Goal: Task Accomplishment & Management: Manage account settings

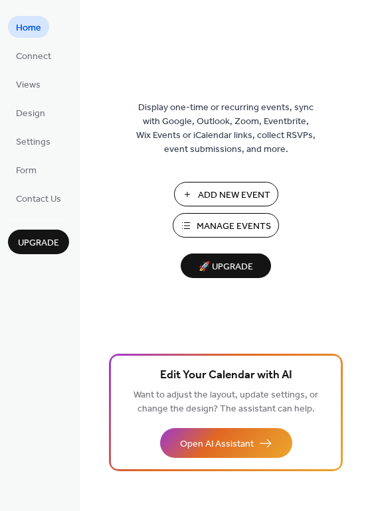
click at [219, 223] on span "Manage Events" at bounding box center [234, 227] width 74 height 14
click at [222, 228] on span "Manage Events" at bounding box center [234, 227] width 74 height 14
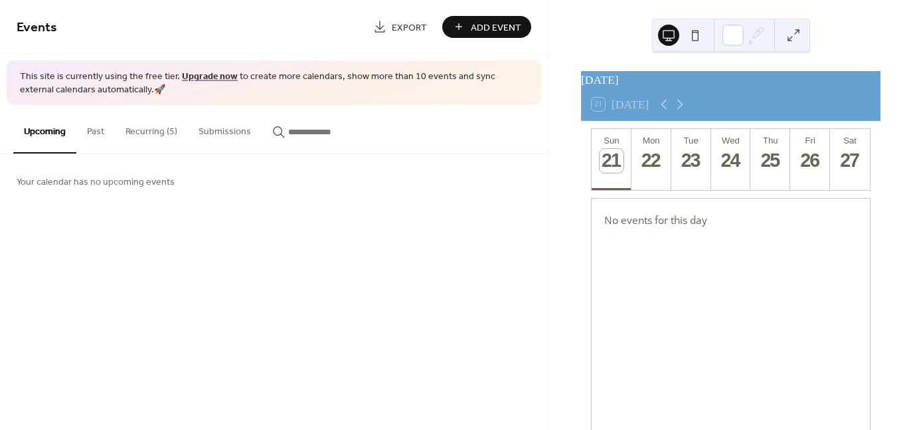
click at [148, 135] on button "Recurring (5)" at bounding box center [151, 128] width 73 height 47
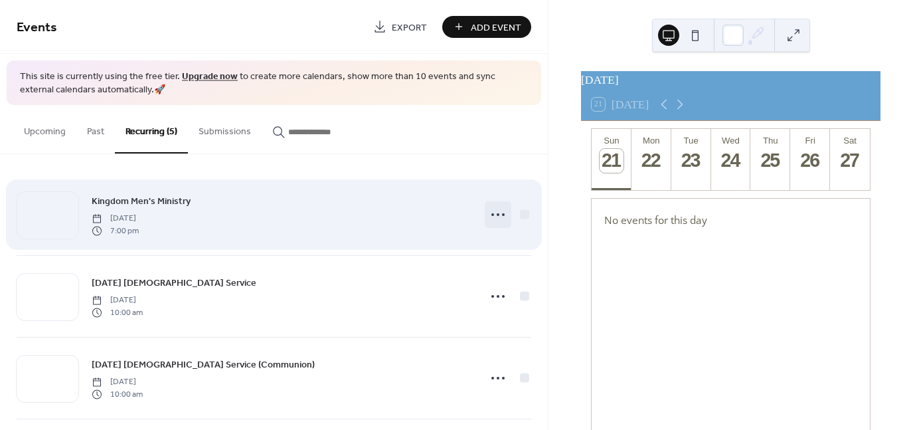
click at [490, 218] on icon at bounding box center [498, 214] width 21 height 21
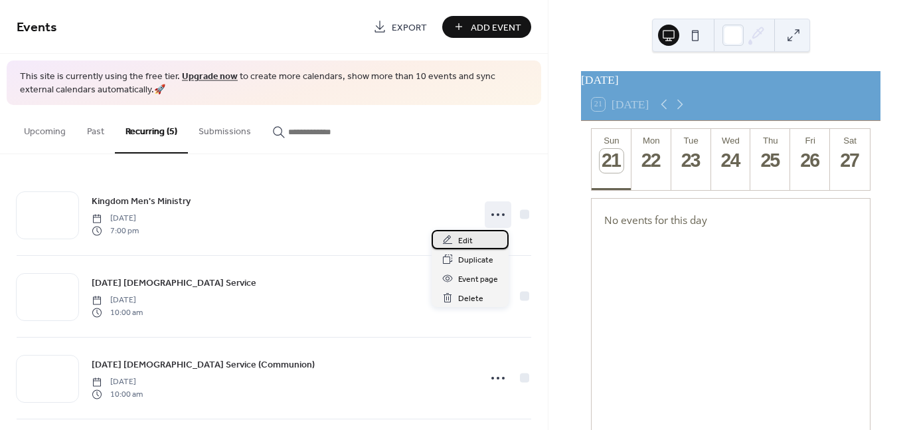
click at [466, 238] on span "Edit" at bounding box center [465, 241] width 15 height 14
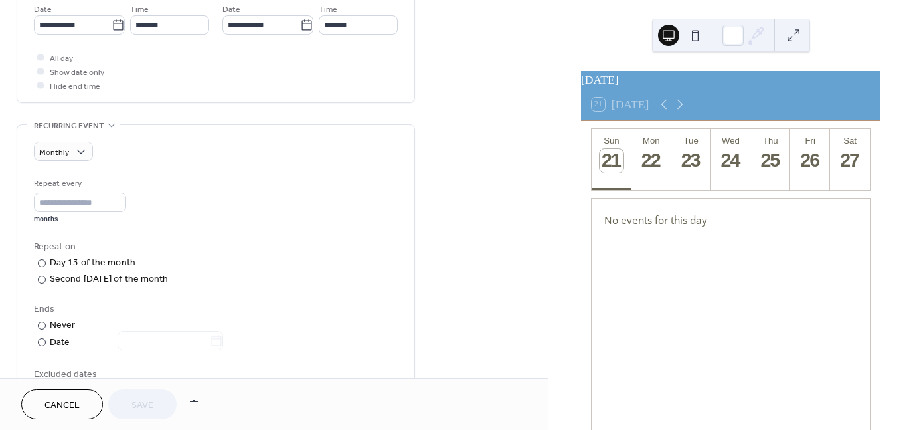
scroll to position [482, 0]
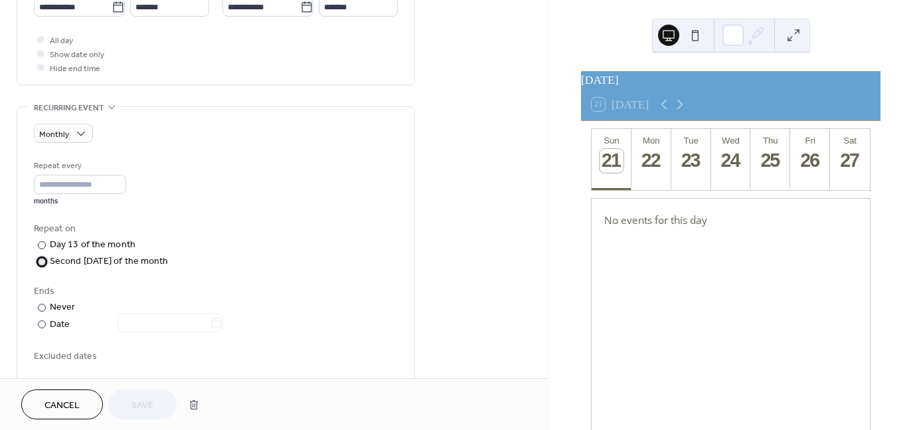
click at [39, 258] on div at bounding box center [42, 262] width 8 height 8
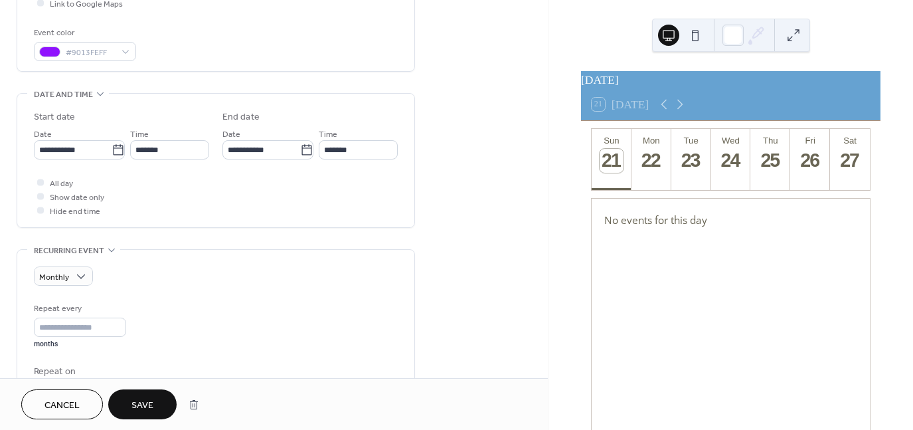
scroll to position [336, 0]
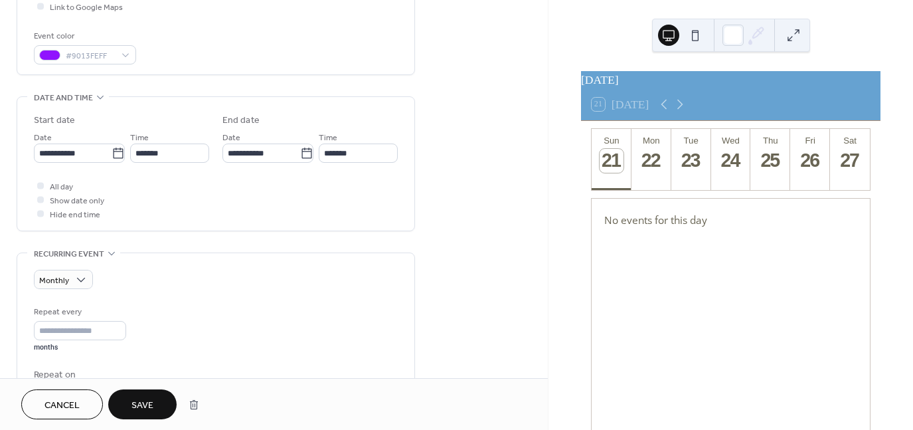
click at [138, 401] on span "Save" at bounding box center [143, 406] width 22 height 14
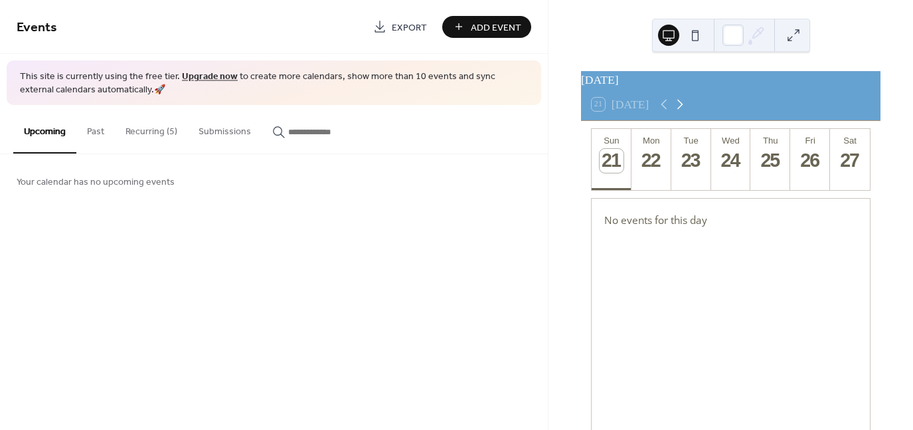
click at [685, 112] on icon at bounding box center [680, 104] width 16 height 16
click at [683, 112] on icon at bounding box center [680, 104] width 16 height 16
click at [671, 112] on icon at bounding box center [664, 104] width 16 height 16
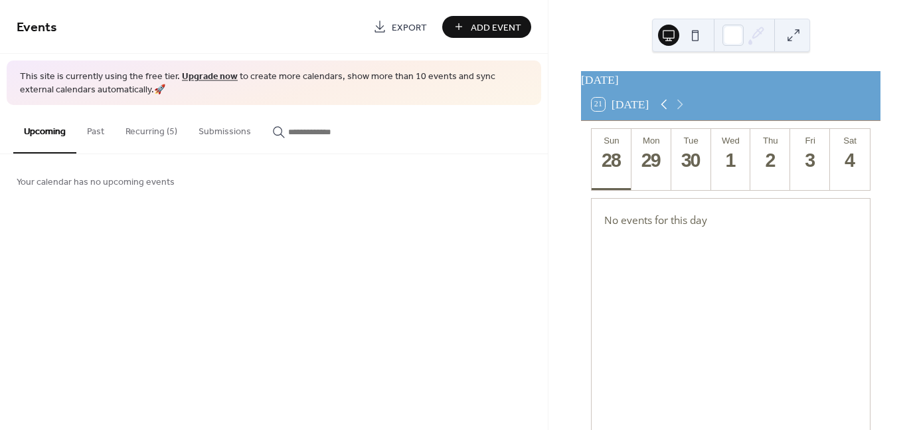
click at [671, 112] on icon at bounding box center [664, 104] width 16 height 16
click at [146, 131] on button "Recurring (5)" at bounding box center [151, 128] width 73 height 47
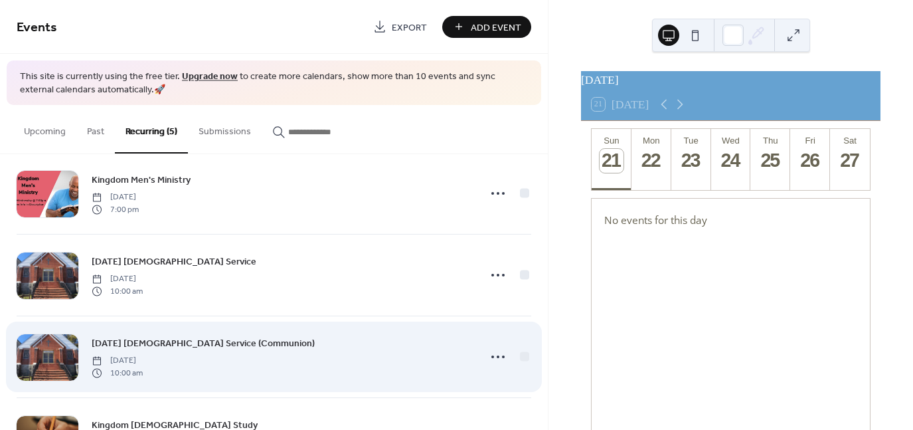
scroll to position [57, 0]
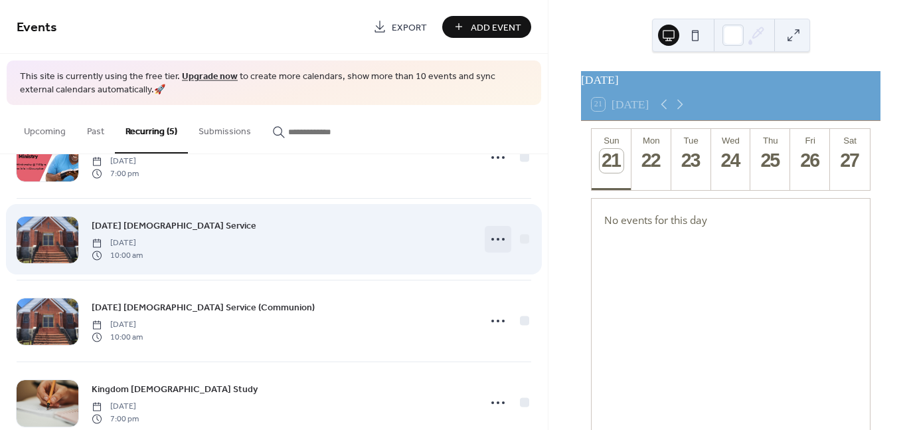
click at [494, 236] on icon at bounding box center [498, 238] width 21 height 21
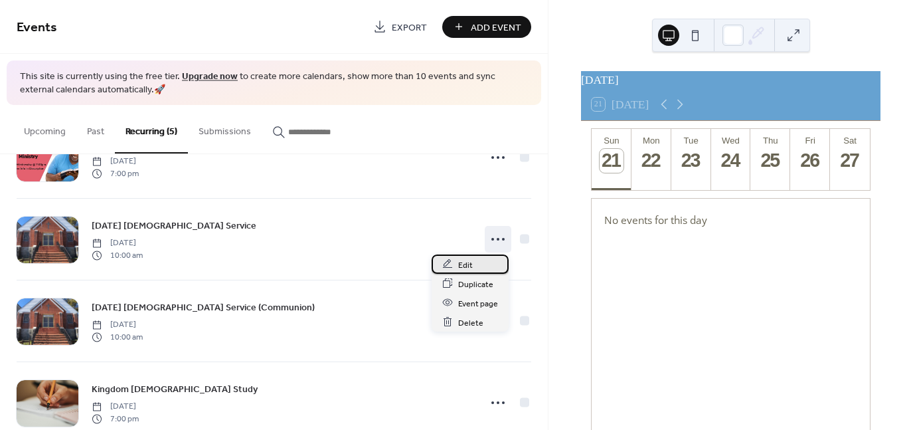
click at [464, 264] on span "Edit" at bounding box center [465, 265] width 15 height 14
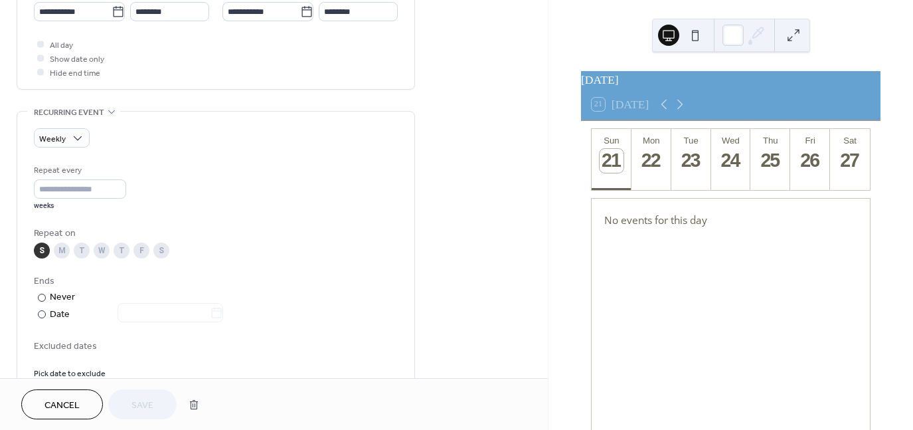
scroll to position [472, 0]
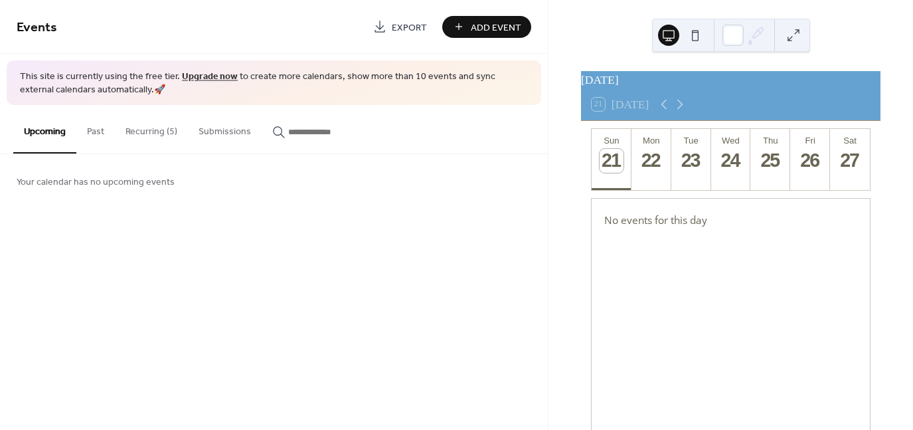
click at [143, 128] on button "Recurring (5)" at bounding box center [151, 128] width 73 height 47
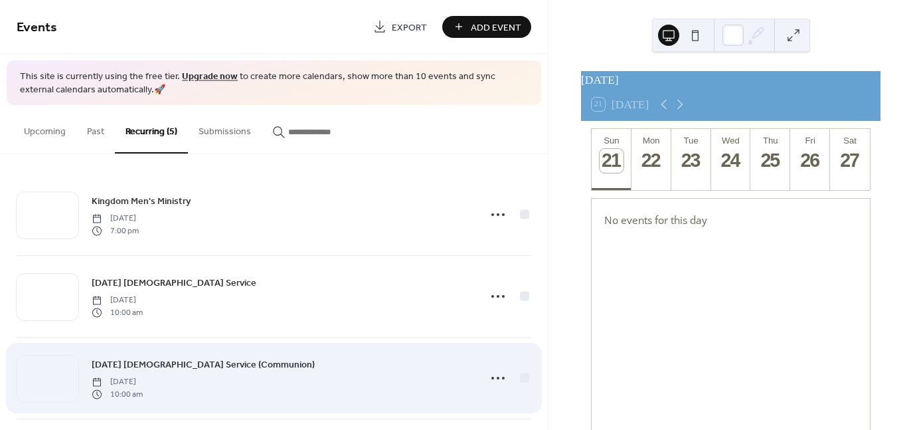
scroll to position [97, 0]
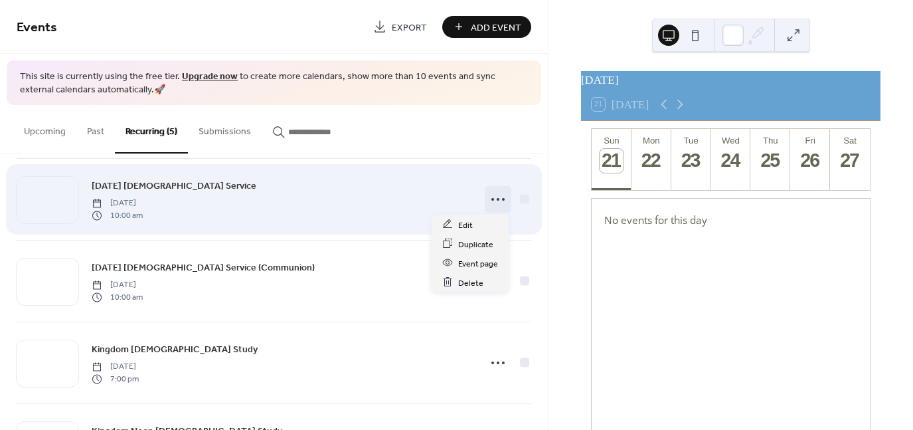
click at [492, 201] on icon at bounding box center [498, 199] width 21 height 21
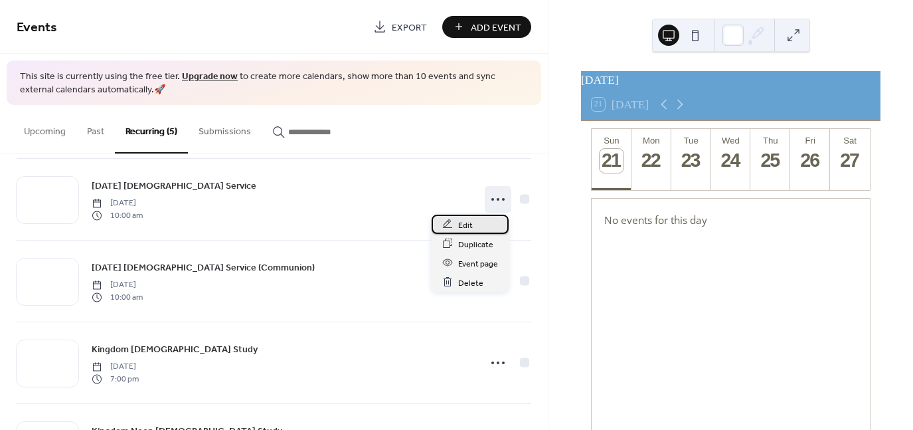
click at [464, 224] on span "Edit" at bounding box center [465, 225] width 15 height 14
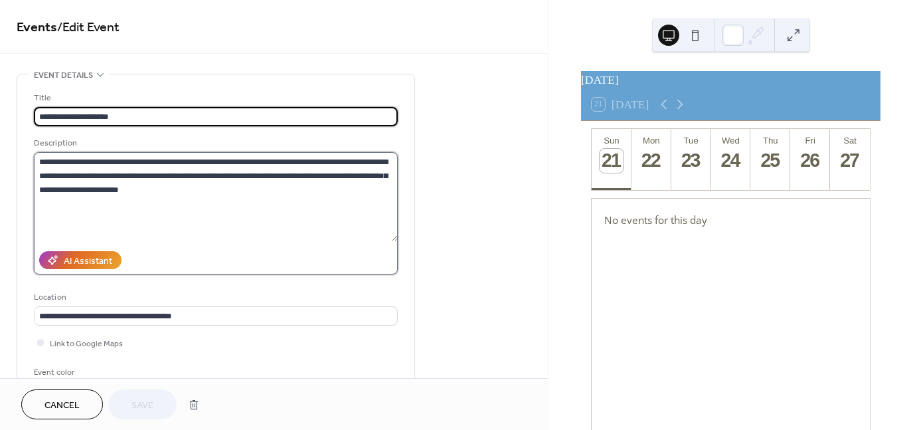
click at [262, 174] on textarea "**********" at bounding box center [216, 196] width 364 height 89
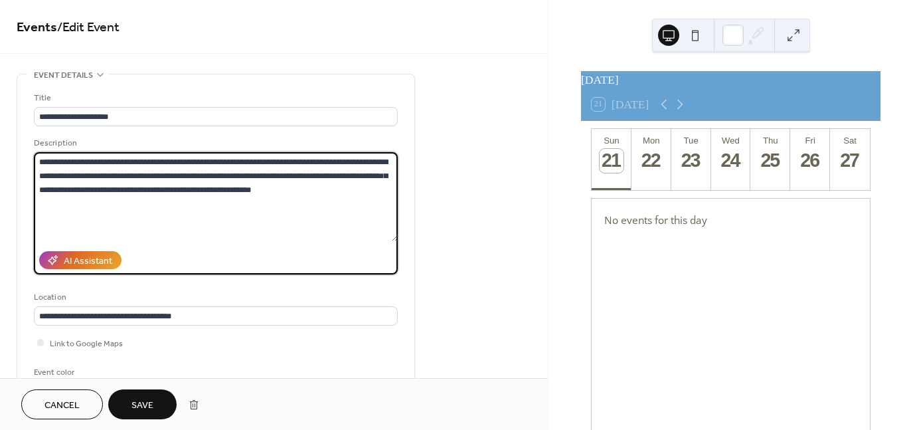
type textarea "**********"
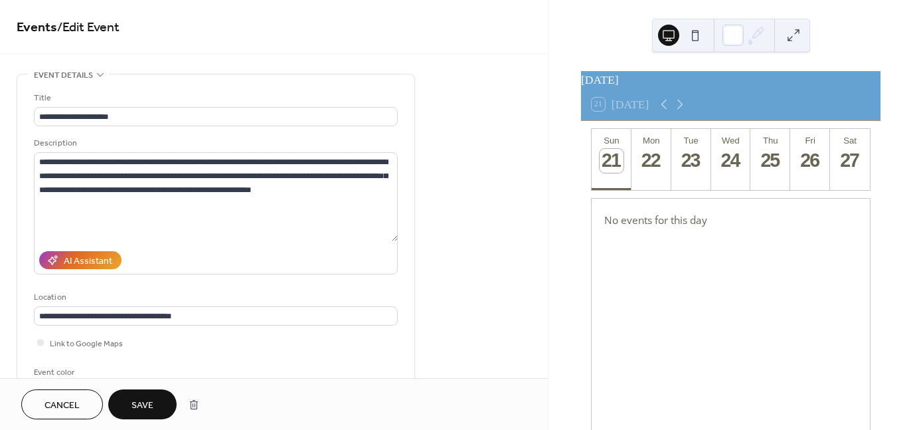
click at [139, 403] on span "Save" at bounding box center [143, 406] width 22 height 14
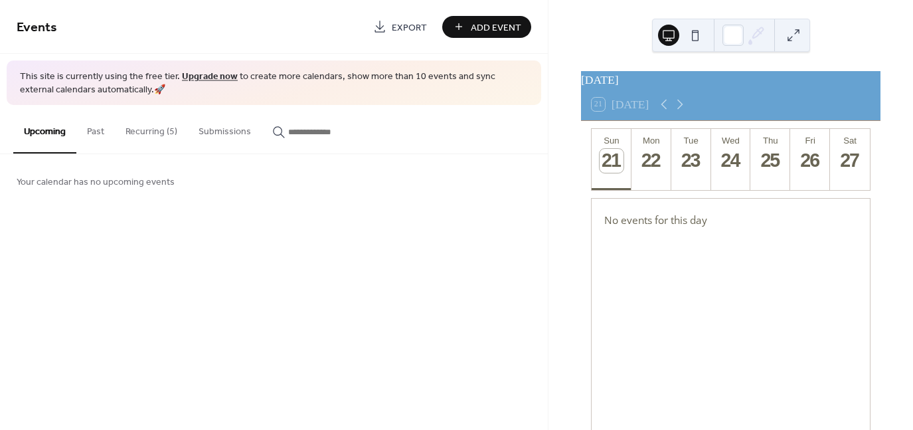
click at [144, 128] on button "Recurring (5)" at bounding box center [151, 128] width 73 height 47
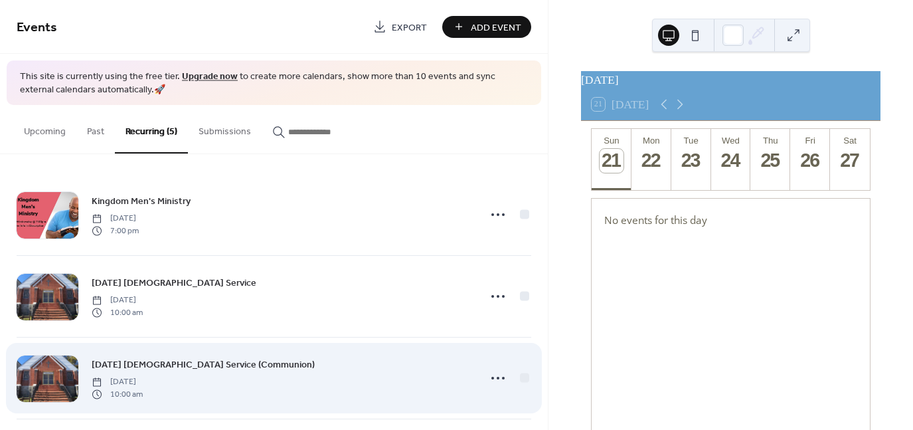
scroll to position [109, 0]
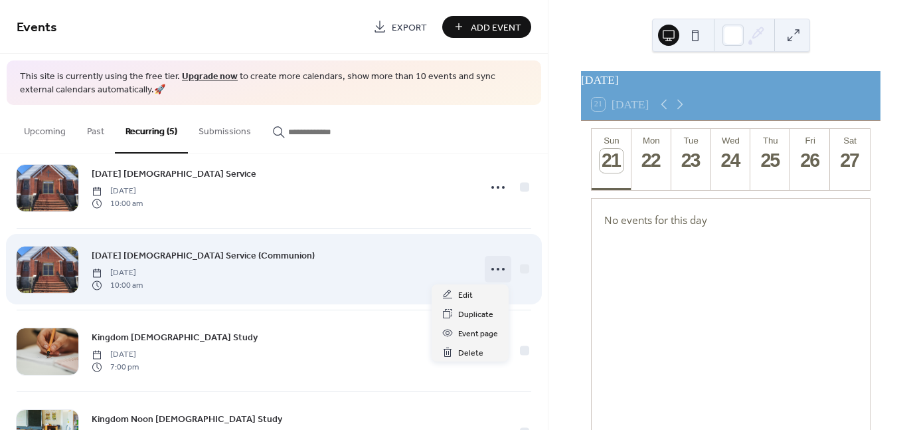
click at [492, 268] on circle at bounding box center [493, 269] width 3 height 3
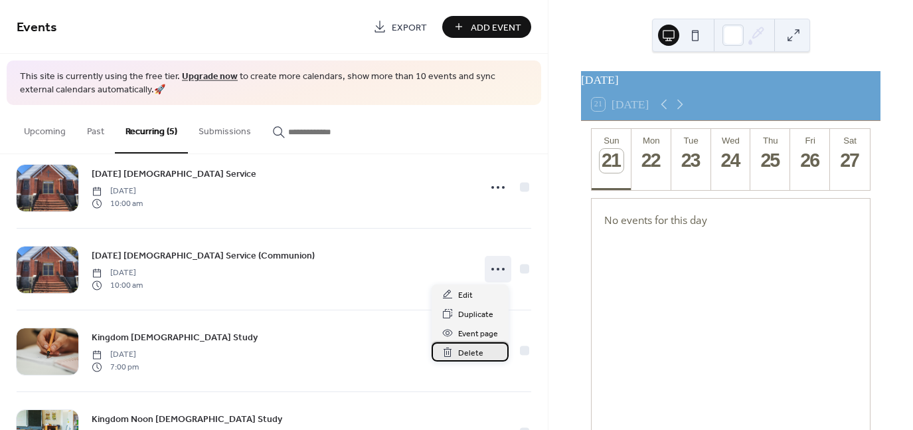
click at [472, 351] on span "Delete" at bounding box center [470, 353] width 25 height 14
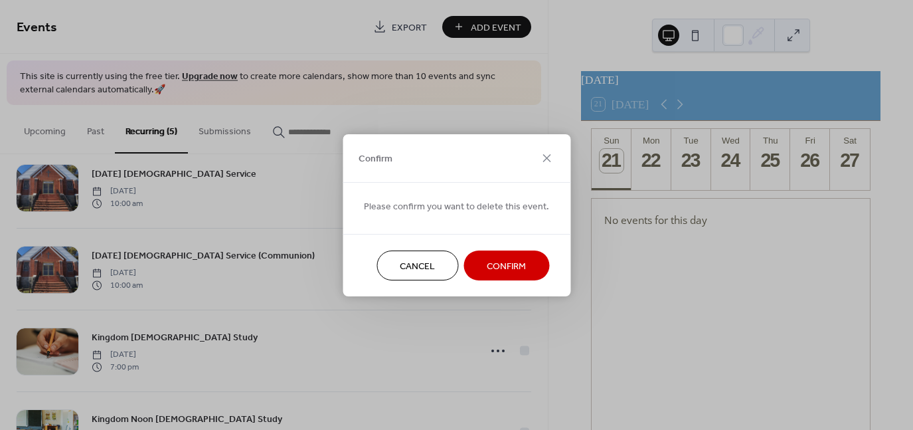
click at [503, 264] on span "Confirm" at bounding box center [506, 266] width 39 height 14
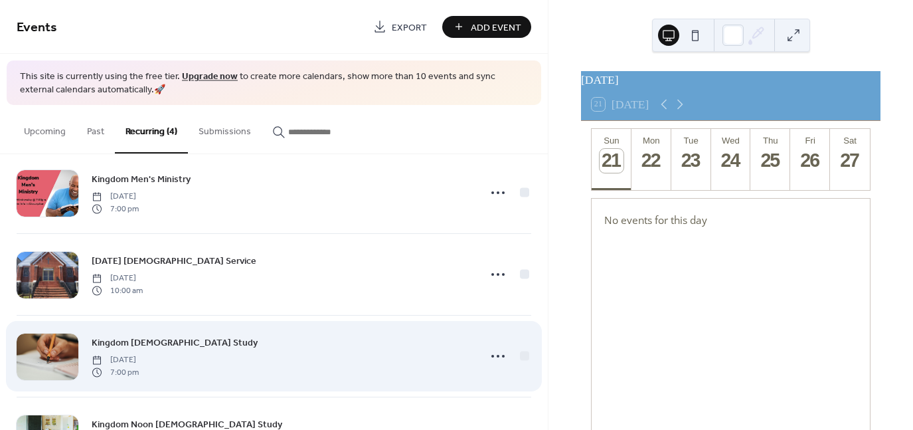
scroll to position [89, 0]
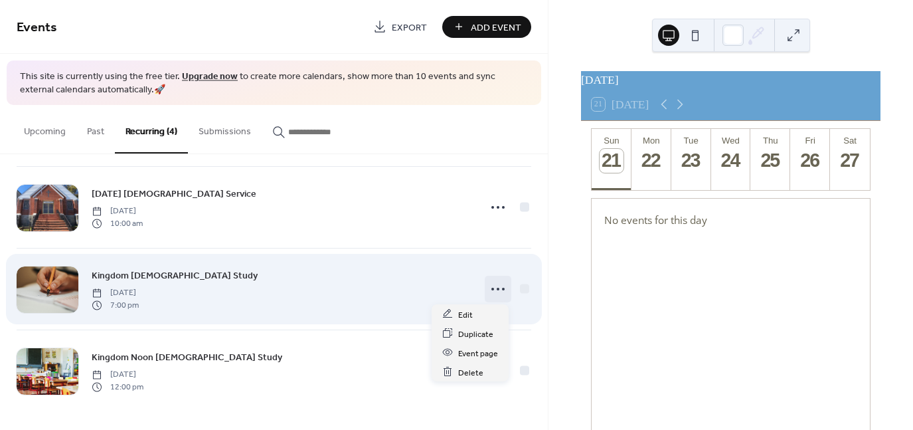
click at [493, 285] on icon at bounding box center [498, 288] width 21 height 21
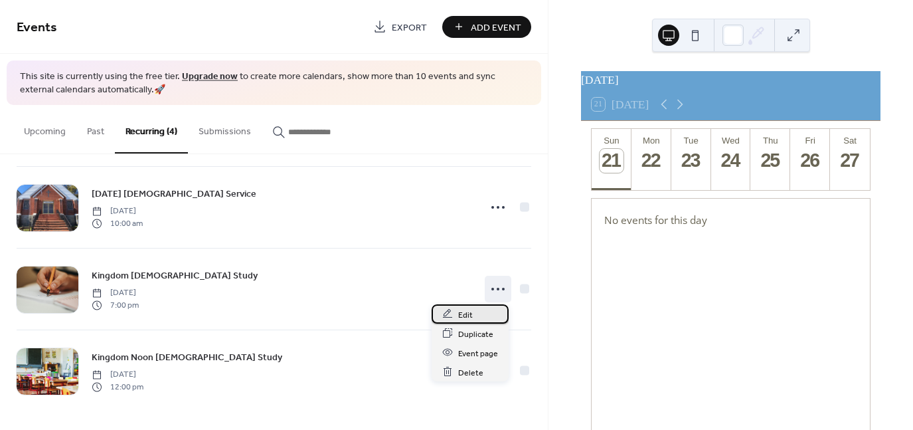
click at [464, 317] on span "Edit" at bounding box center [465, 315] width 15 height 14
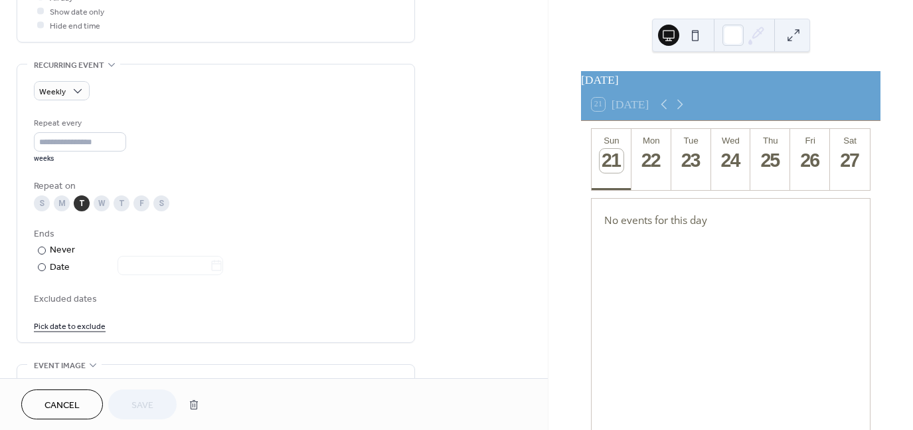
scroll to position [563, 0]
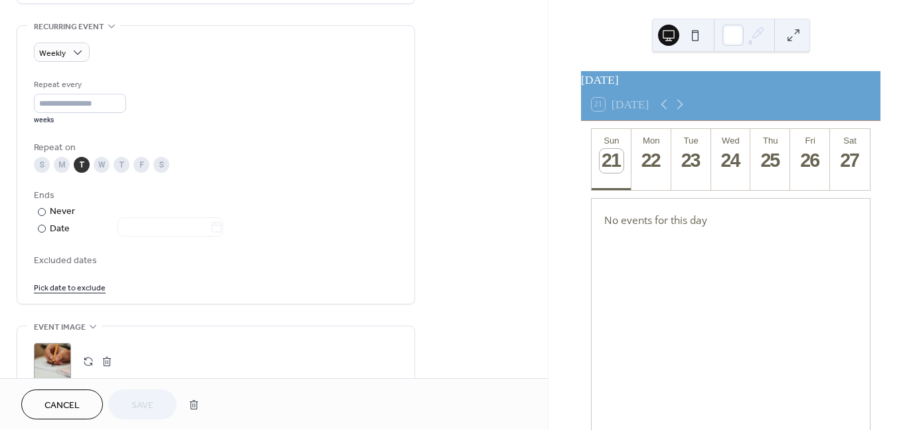
click at [74, 399] on span "Cancel" at bounding box center [62, 406] width 35 height 14
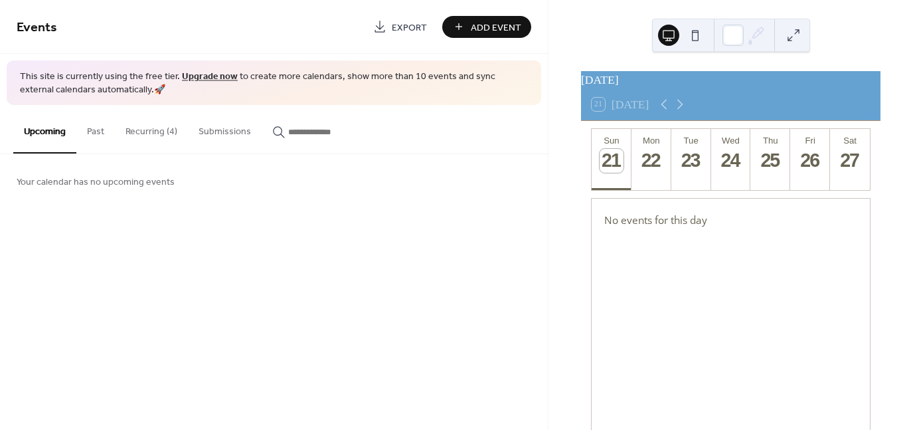
click at [153, 129] on button "Recurring (4)" at bounding box center [151, 128] width 73 height 47
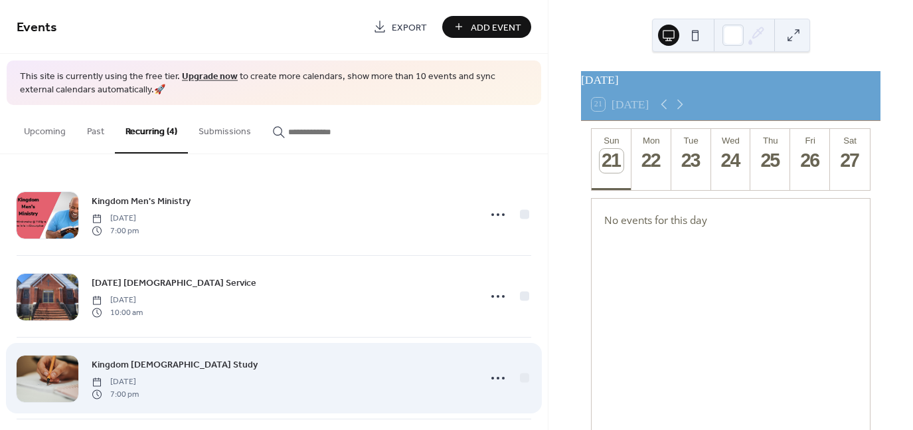
scroll to position [89, 0]
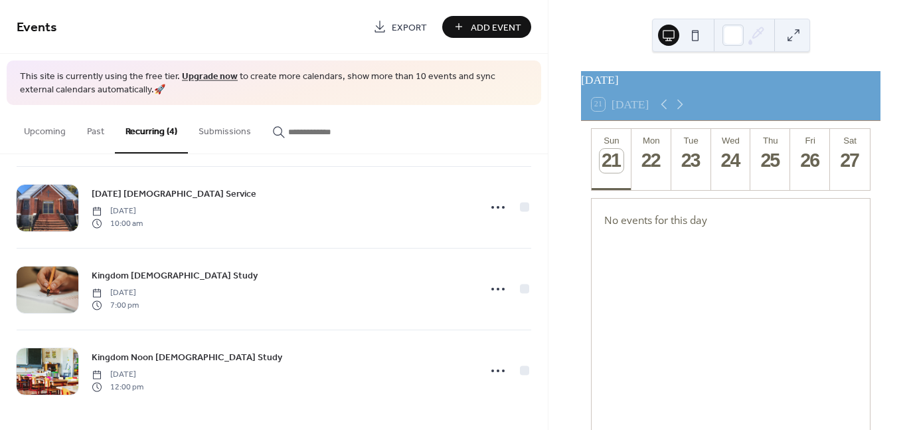
click at [586, 341] on div "Sun 21 Mon 22 Tue 23 Wed 24 Thu 25 Fri 26 Sat 27 No events for this day" at bounding box center [731, 295] width 300 height 349
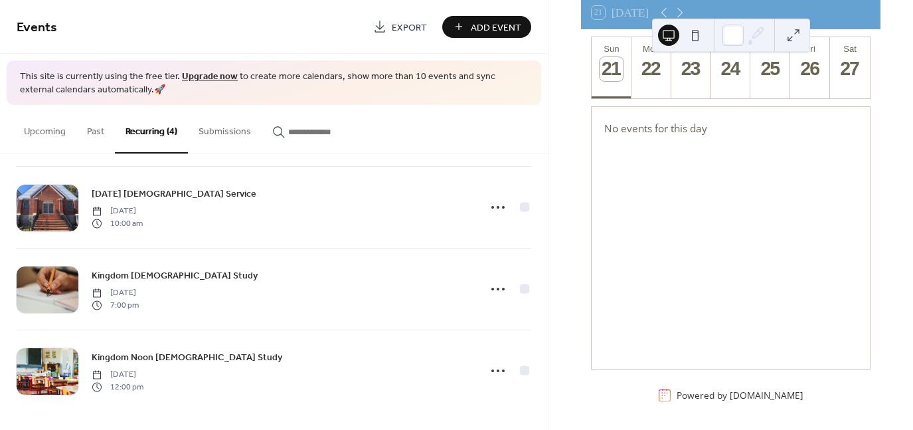
click at [695, 383] on div "September 2025 21 Today Sun 21 Mon 22 Tue 23 Wed 24 Thu 25 Fri 26 Sat 27 No eve…" at bounding box center [731, 194] width 301 height 430
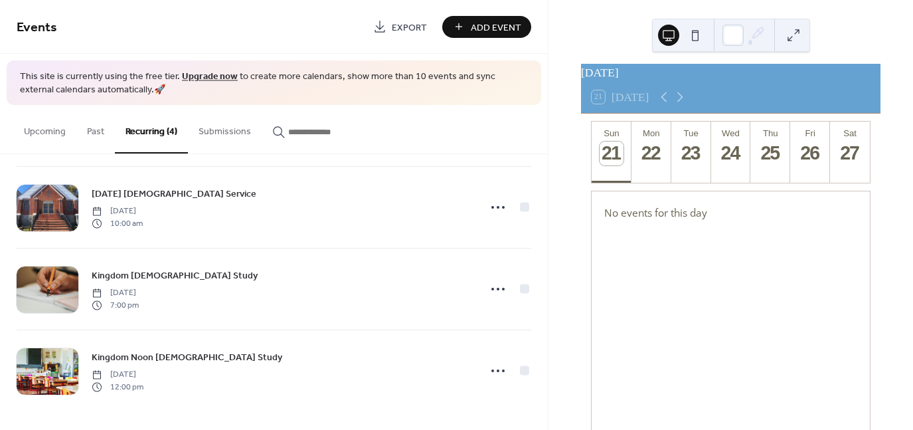
scroll to position [7, 0]
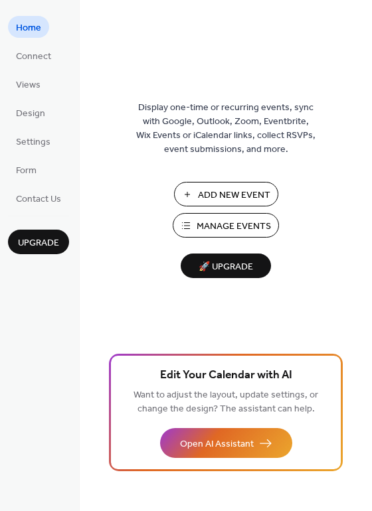
click at [215, 221] on span "Manage Events" at bounding box center [234, 227] width 74 height 14
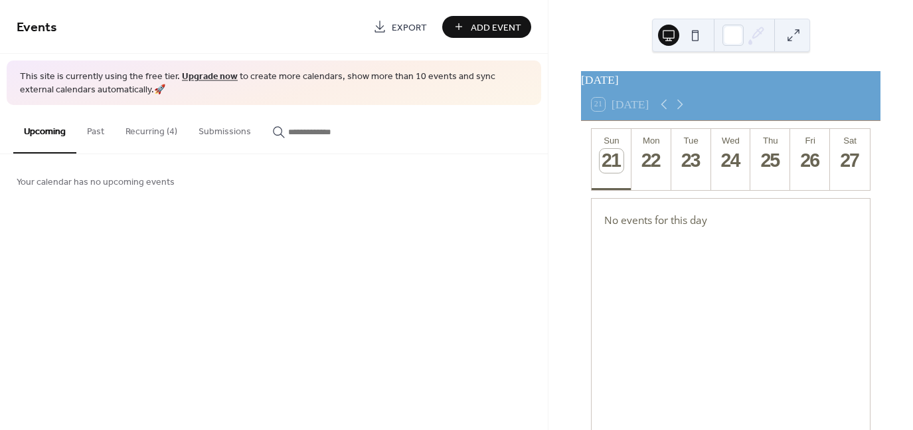
click at [138, 128] on button "Recurring (4)" at bounding box center [151, 128] width 73 height 47
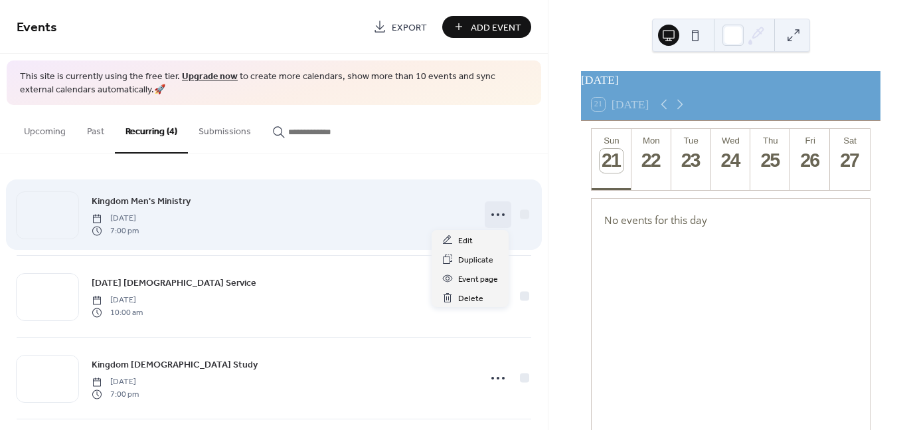
click at [495, 211] on icon at bounding box center [498, 214] width 21 height 21
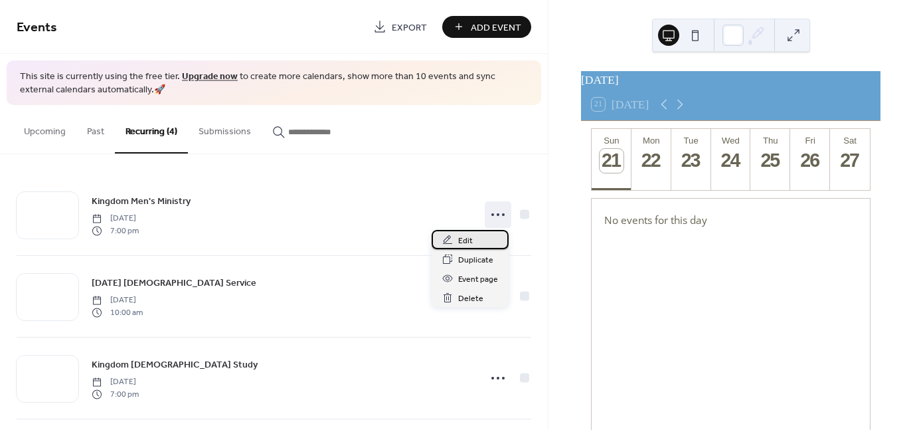
click at [460, 244] on span "Edit" at bounding box center [465, 241] width 15 height 14
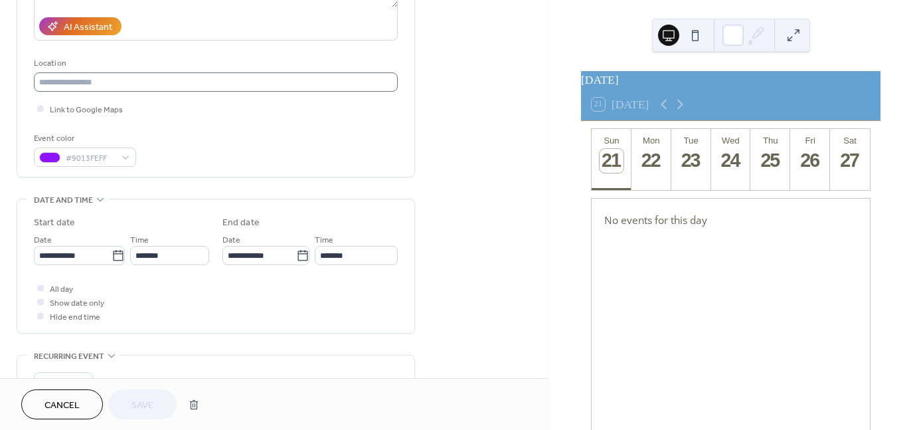
scroll to position [236, 0]
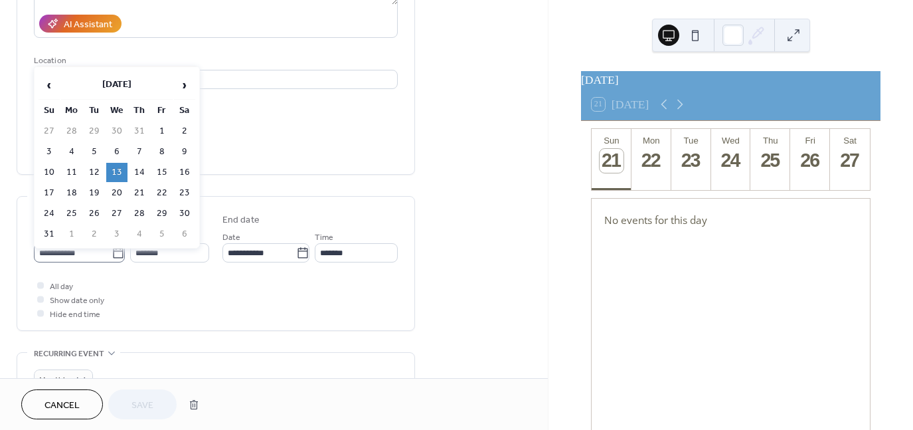
click at [116, 256] on icon at bounding box center [118, 252] width 10 height 11
click at [112, 256] on input "**********" at bounding box center [73, 252] width 78 height 19
click at [181, 89] on span "›" at bounding box center [185, 85] width 20 height 27
click at [188, 83] on span "›" at bounding box center [185, 85] width 20 height 27
click at [113, 147] on td "8" at bounding box center [116, 151] width 21 height 19
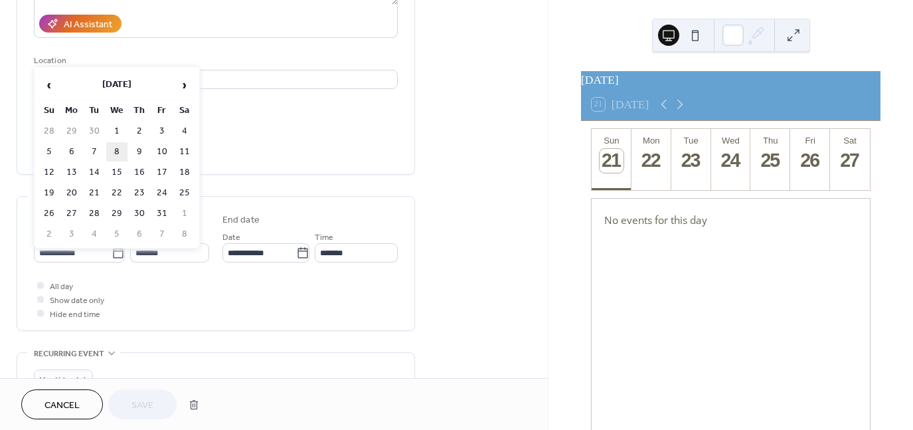
type input "**********"
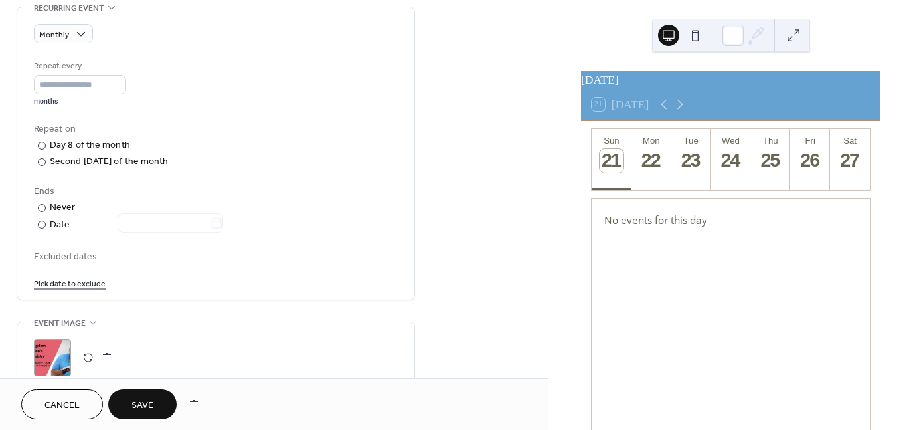
scroll to position [582, 0]
click at [145, 399] on span "Save" at bounding box center [143, 406] width 22 height 14
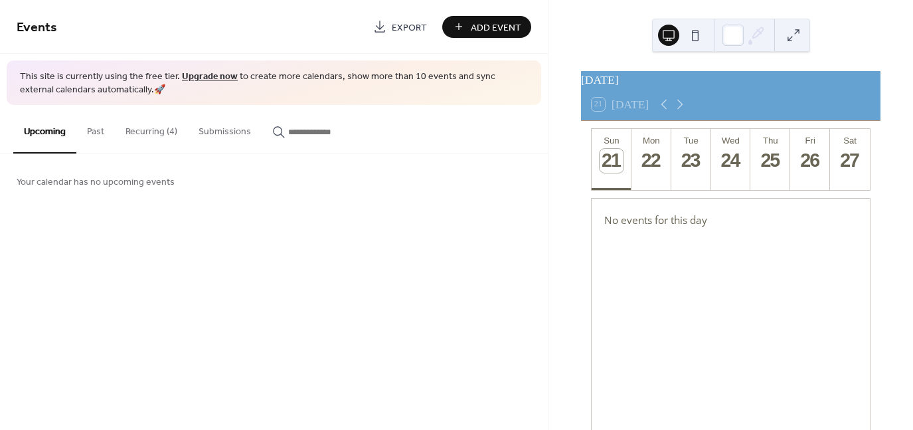
click at [153, 131] on button "Recurring (4)" at bounding box center [151, 128] width 73 height 47
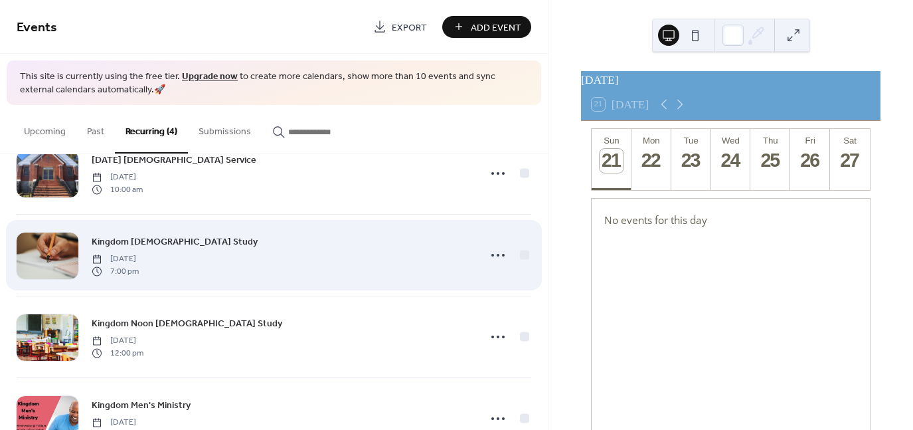
scroll to position [27, 0]
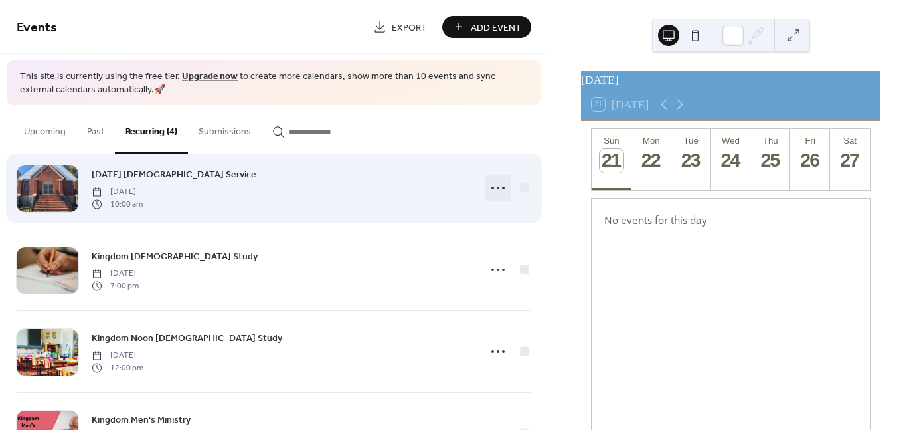
click at [492, 186] on icon at bounding box center [498, 187] width 21 height 21
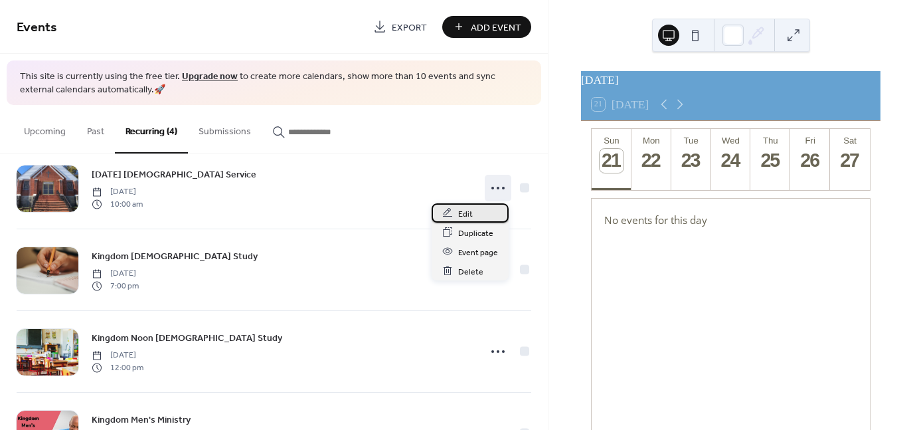
click at [465, 211] on span "Edit" at bounding box center [465, 214] width 15 height 14
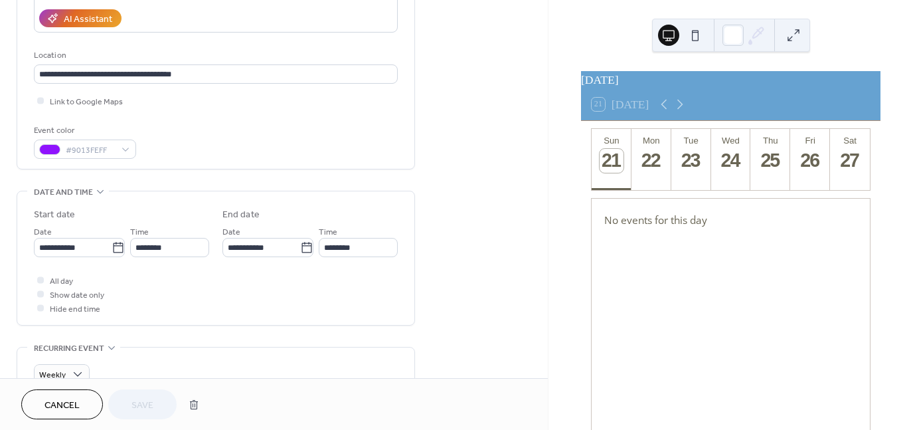
scroll to position [274, 0]
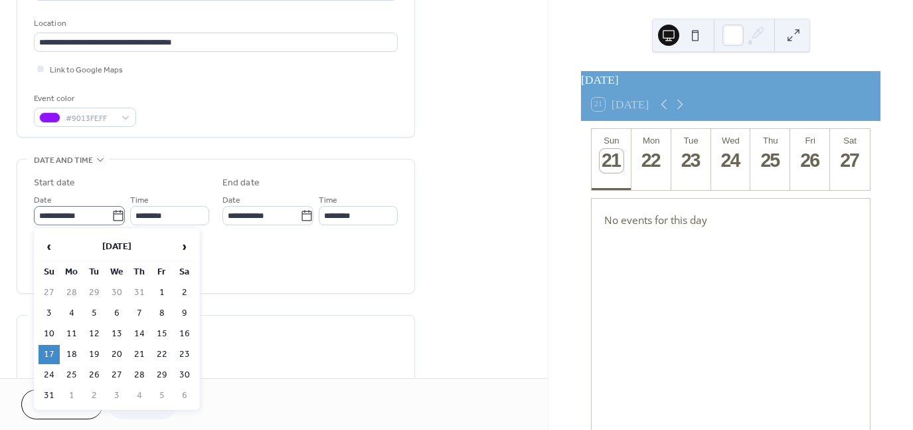
click at [118, 211] on icon at bounding box center [118, 215] width 13 height 13
click at [112, 211] on input "**********" at bounding box center [73, 215] width 78 height 19
click at [181, 241] on span "›" at bounding box center [185, 246] width 20 height 27
click at [53, 245] on span "‹" at bounding box center [49, 246] width 20 height 27
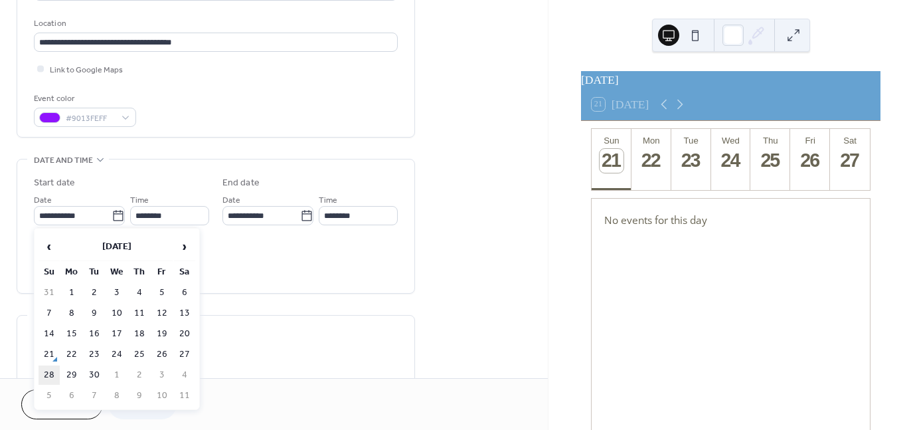
click at [48, 373] on td "28" at bounding box center [49, 374] width 21 height 19
type input "**********"
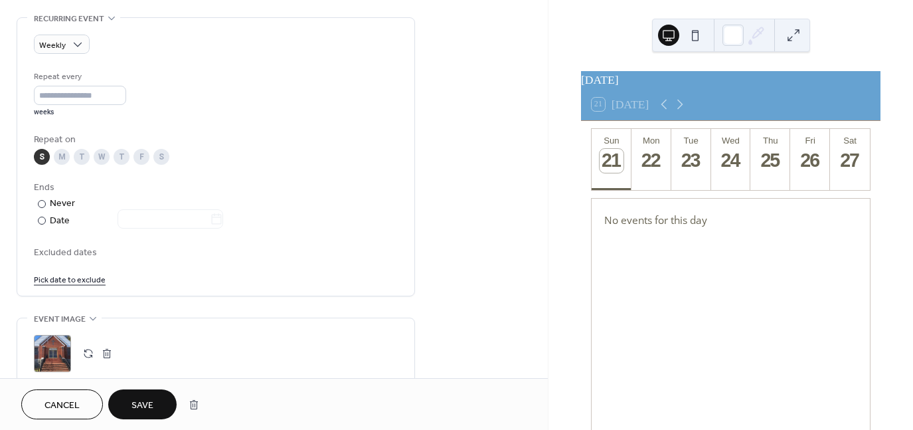
scroll to position [574, 0]
click at [145, 399] on span "Save" at bounding box center [143, 406] width 22 height 14
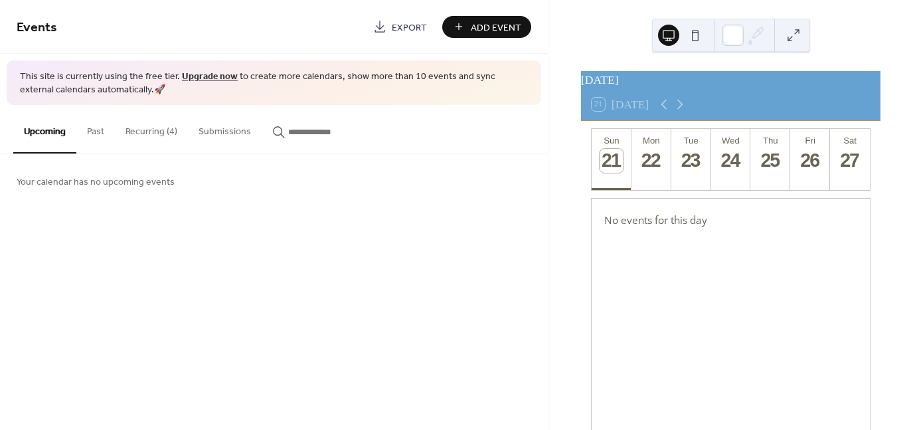
click at [147, 128] on button "Recurring (4)" at bounding box center [151, 128] width 73 height 47
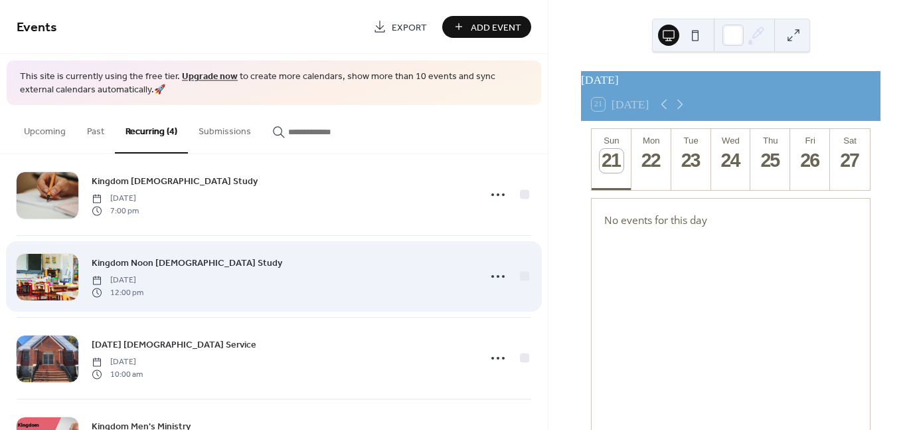
scroll to position [19, 0]
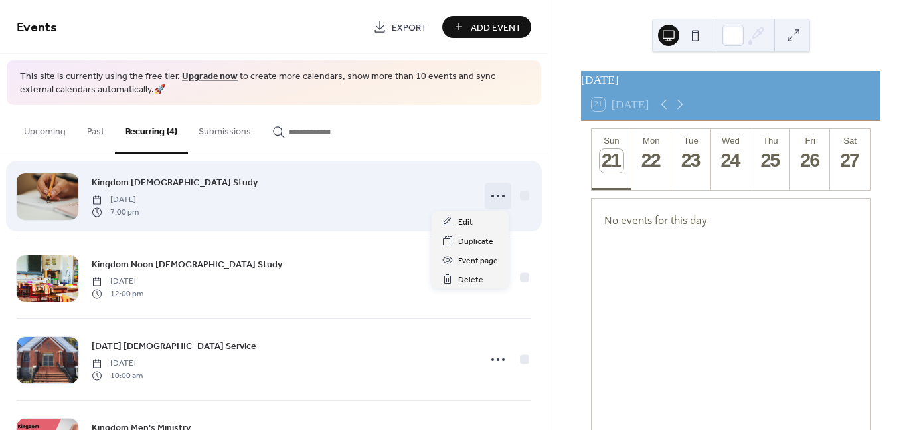
click at [497, 195] on circle at bounding box center [498, 196] width 3 height 3
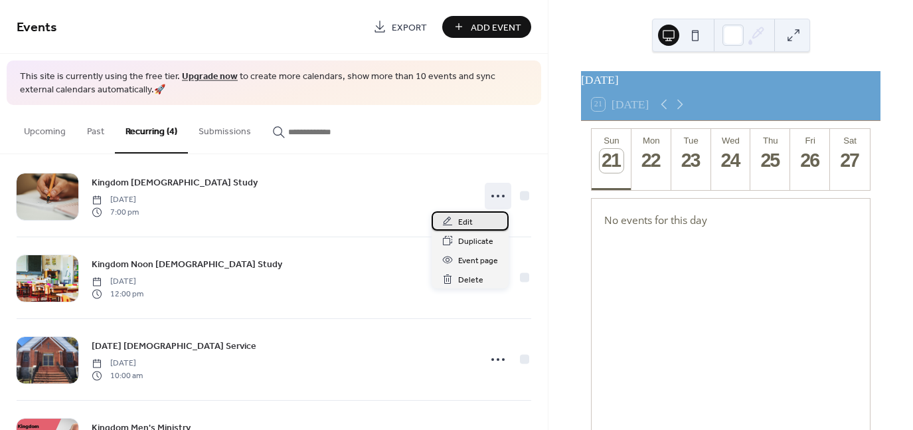
click at [464, 223] on span "Edit" at bounding box center [465, 222] width 15 height 14
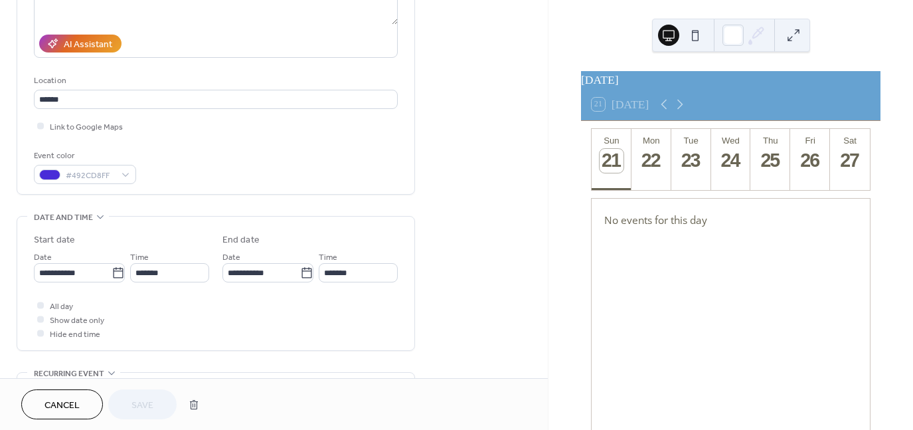
scroll to position [217, 0]
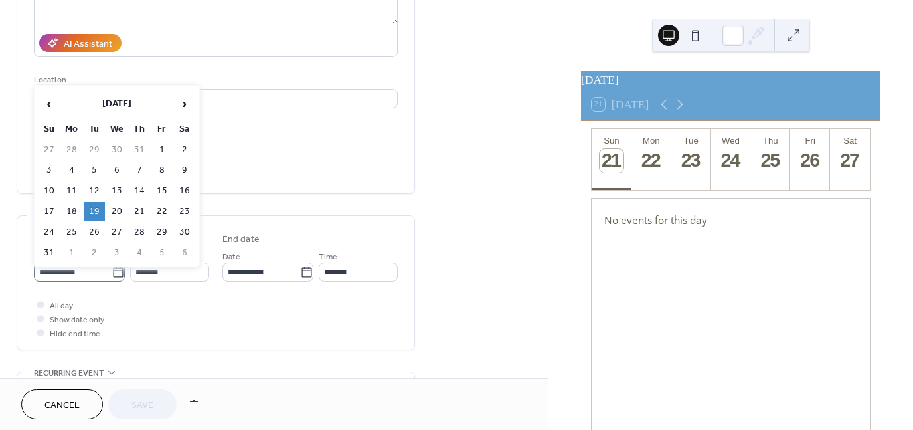
click at [117, 273] on icon at bounding box center [118, 272] width 13 height 13
click at [112, 273] on input "**********" at bounding box center [73, 271] width 78 height 19
click at [181, 107] on span "›" at bounding box center [185, 103] width 20 height 27
click at [93, 205] on td "23" at bounding box center [94, 211] width 21 height 19
type input "**********"
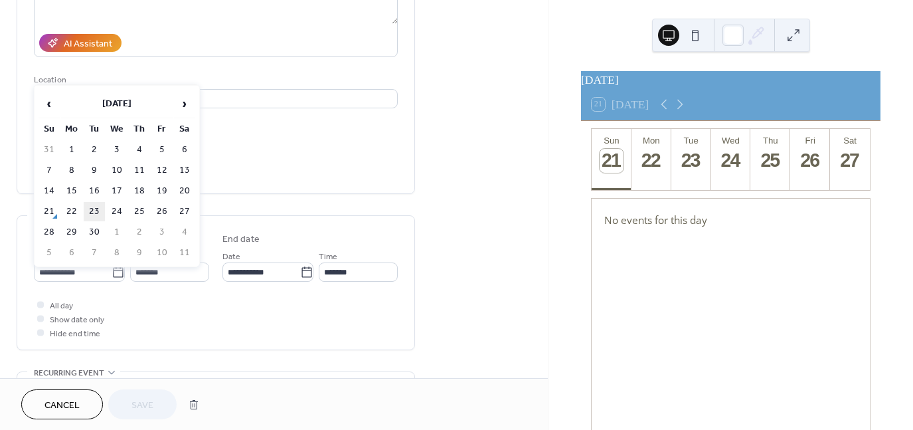
type input "**********"
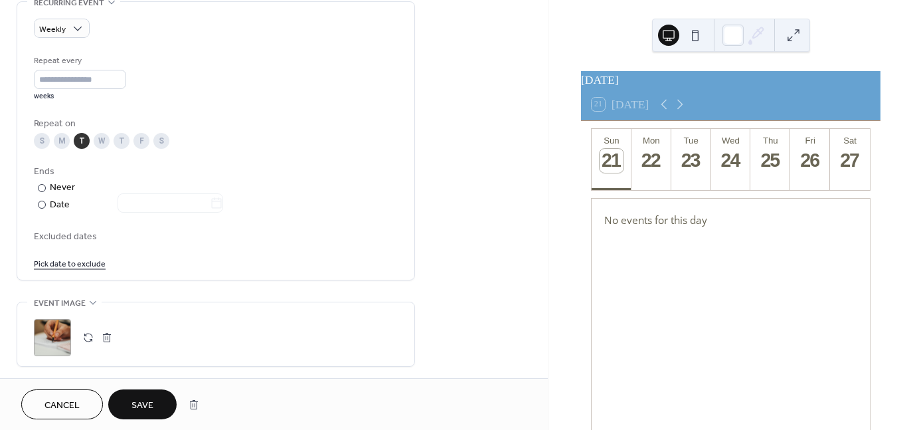
scroll to position [587, 0]
click at [145, 403] on span "Save" at bounding box center [143, 406] width 22 height 14
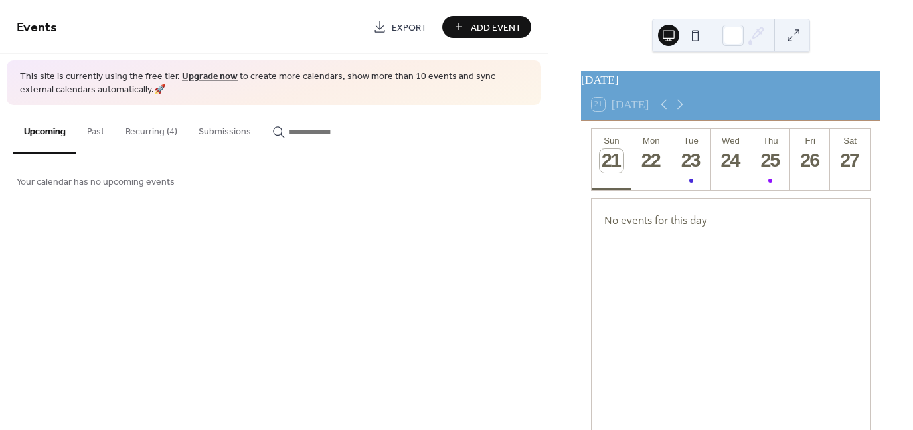
click at [147, 128] on button "Recurring (4)" at bounding box center [151, 128] width 73 height 47
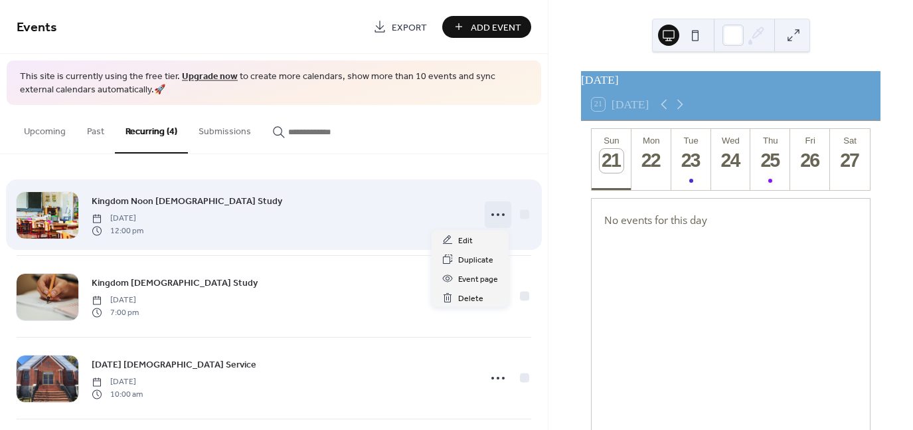
click at [488, 212] on icon at bounding box center [498, 214] width 21 height 21
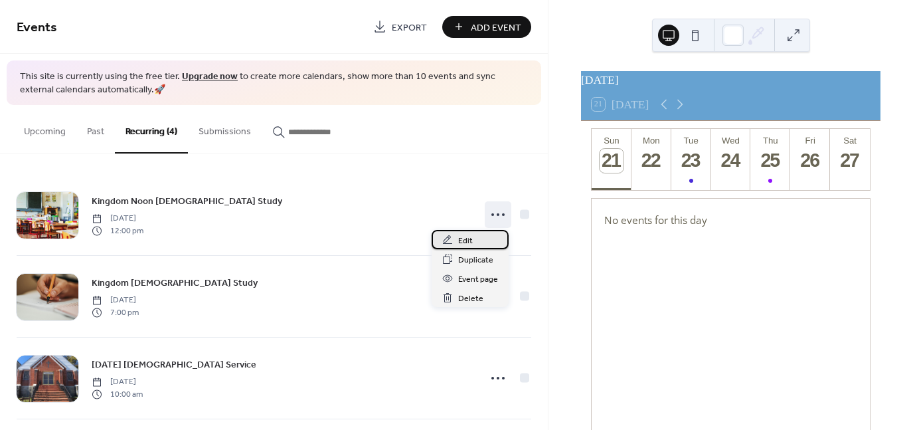
click at [464, 237] on span "Edit" at bounding box center [465, 241] width 15 height 14
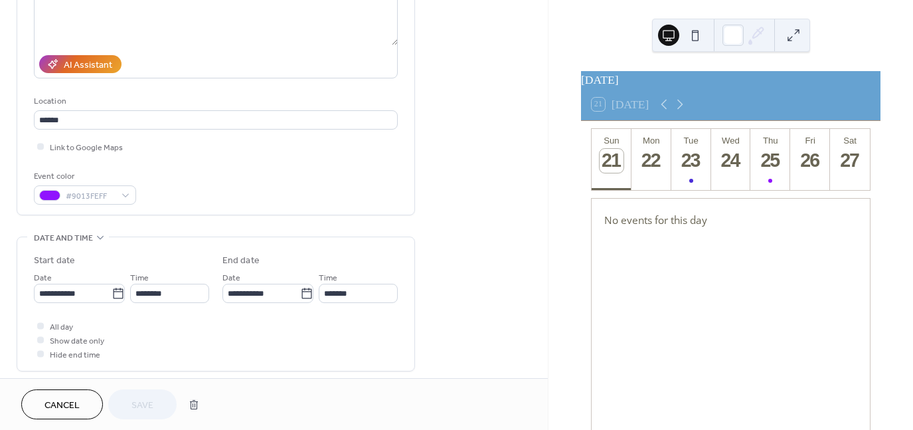
scroll to position [1, 0]
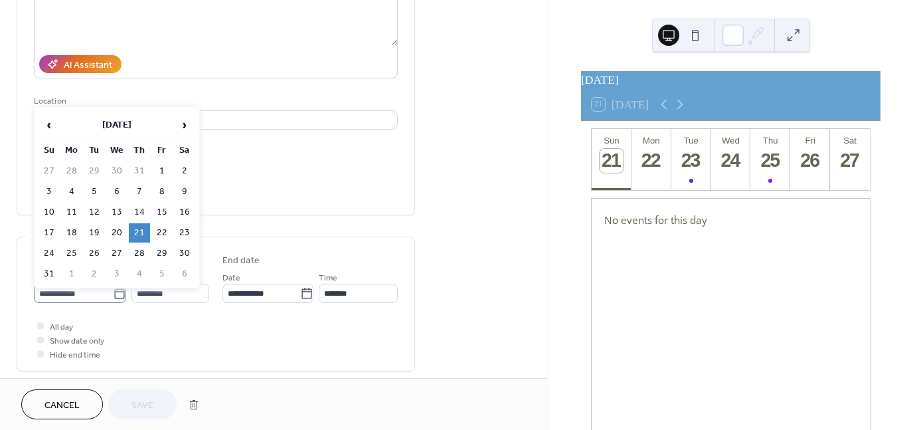
click at [115, 290] on icon at bounding box center [119, 293] width 13 height 13
click at [113, 290] on input "**********" at bounding box center [73, 293] width 79 height 19
click at [187, 126] on span "›" at bounding box center [185, 125] width 20 height 27
click at [141, 223] on td "25" at bounding box center [139, 232] width 21 height 19
type input "**********"
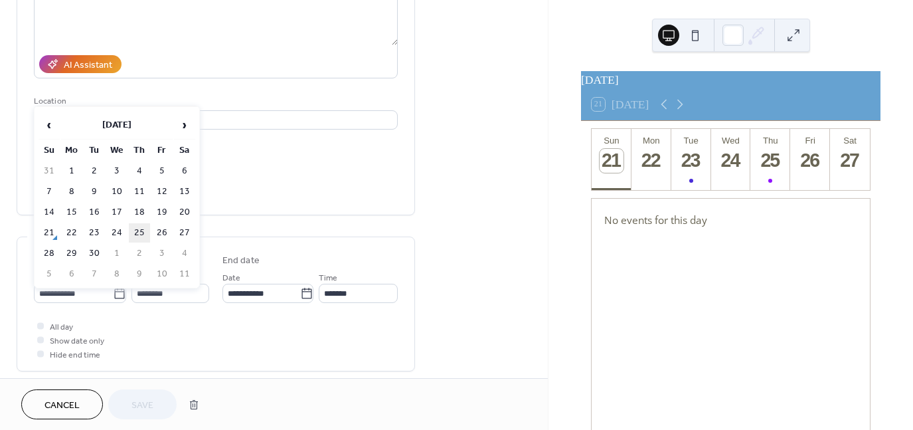
type input "**********"
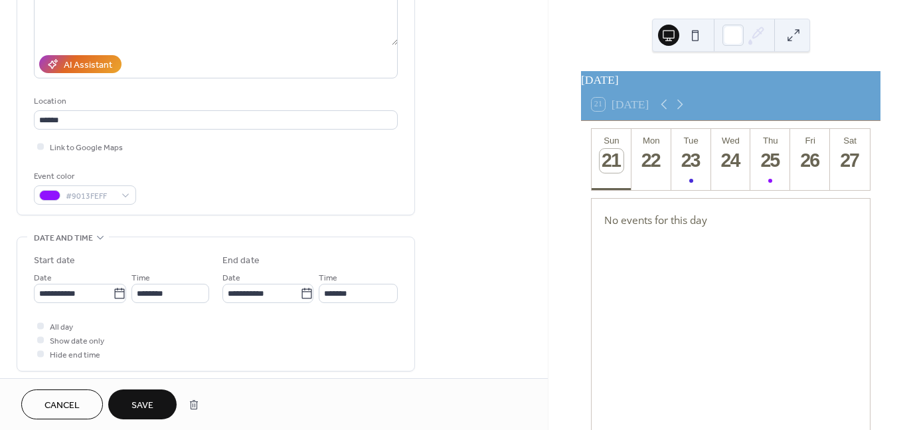
click at [145, 400] on span "Save" at bounding box center [143, 406] width 22 height 14
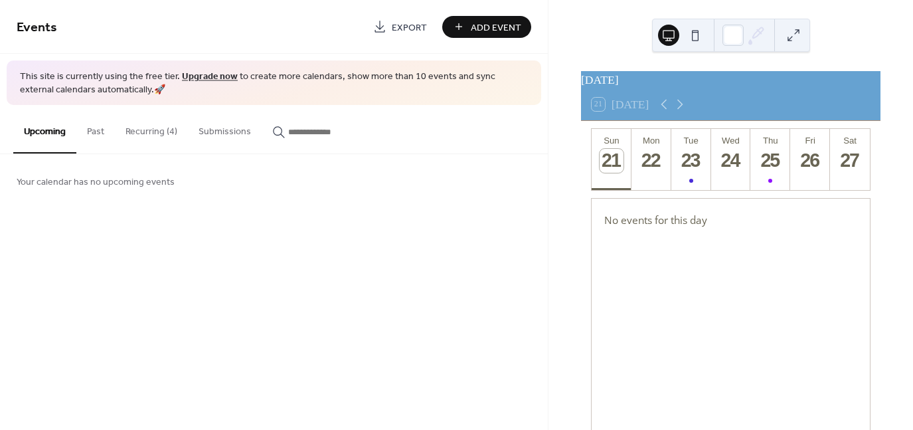
click at [149, 133] on button "Recurring (4)" at bounding box center [151, 128] width 73 height 47
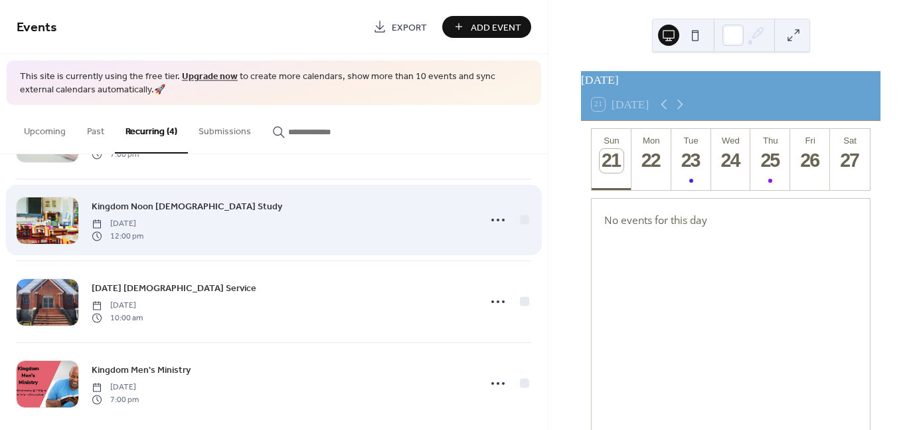
scroll to position [89, 0]
